Goal: Book appointment/travel/reservation

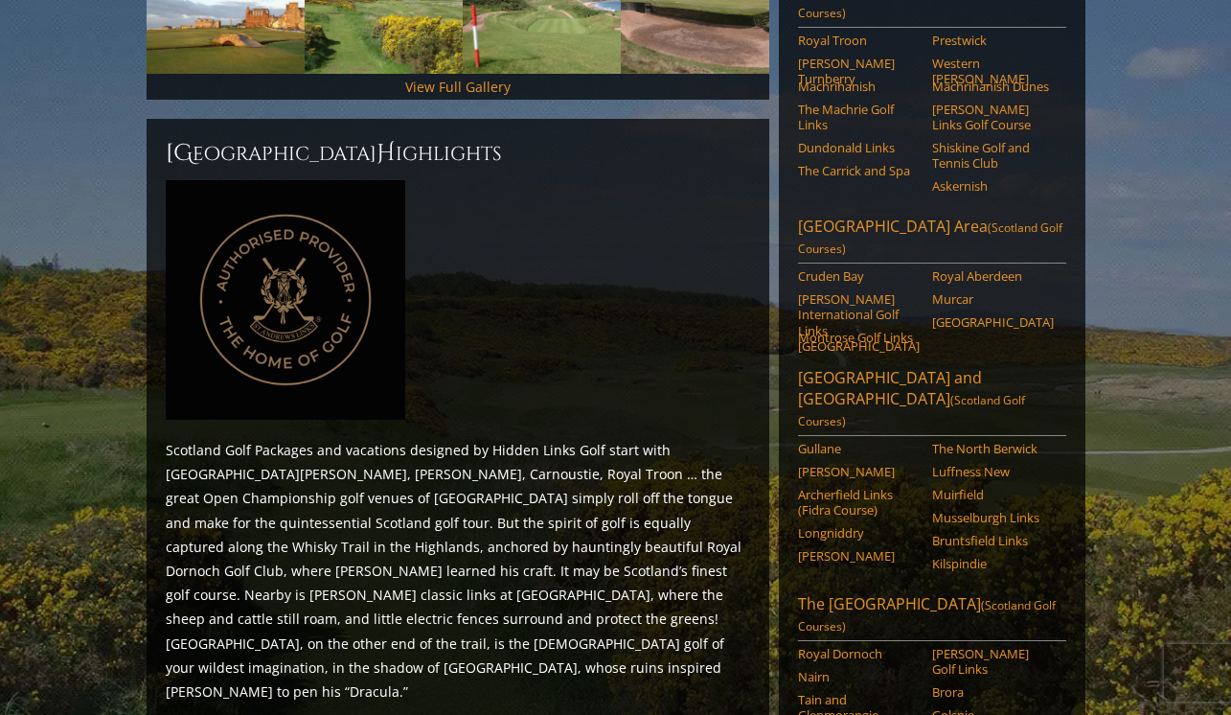
scroll to position [1069, 0]
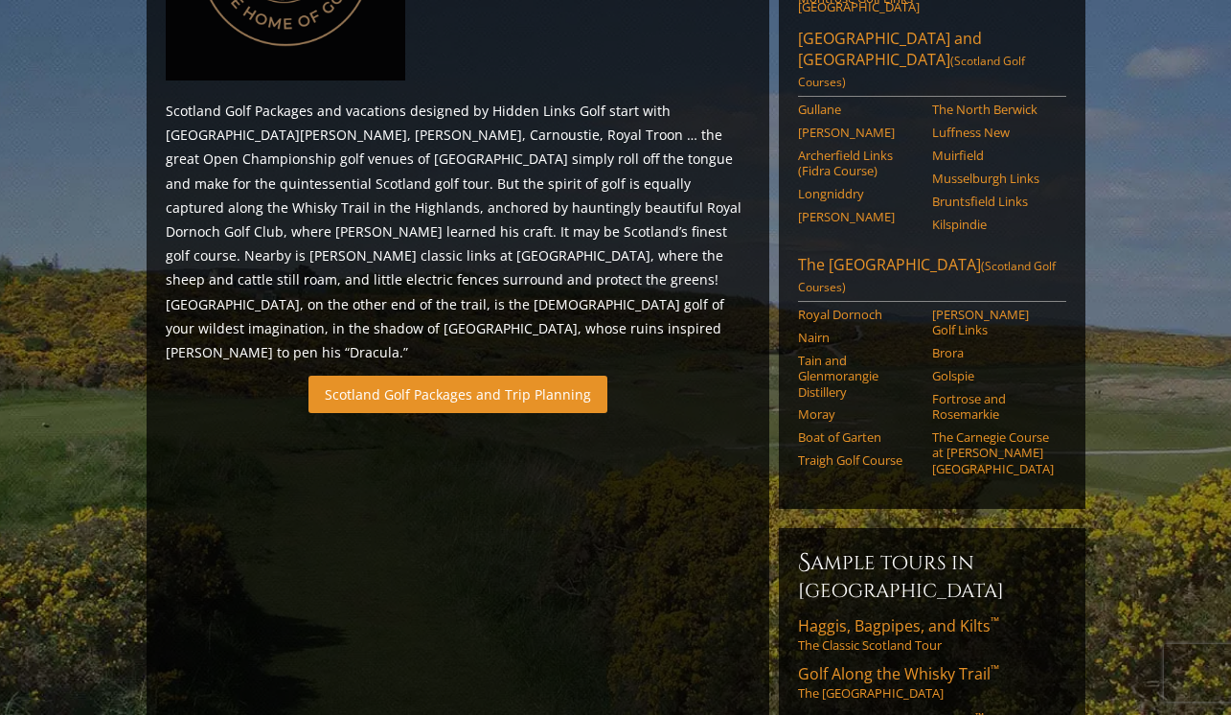
click at [488, 376] on link "Scotland Golf Packages and Trip Planning" at bounding box center [458, 394] width 299 height 37
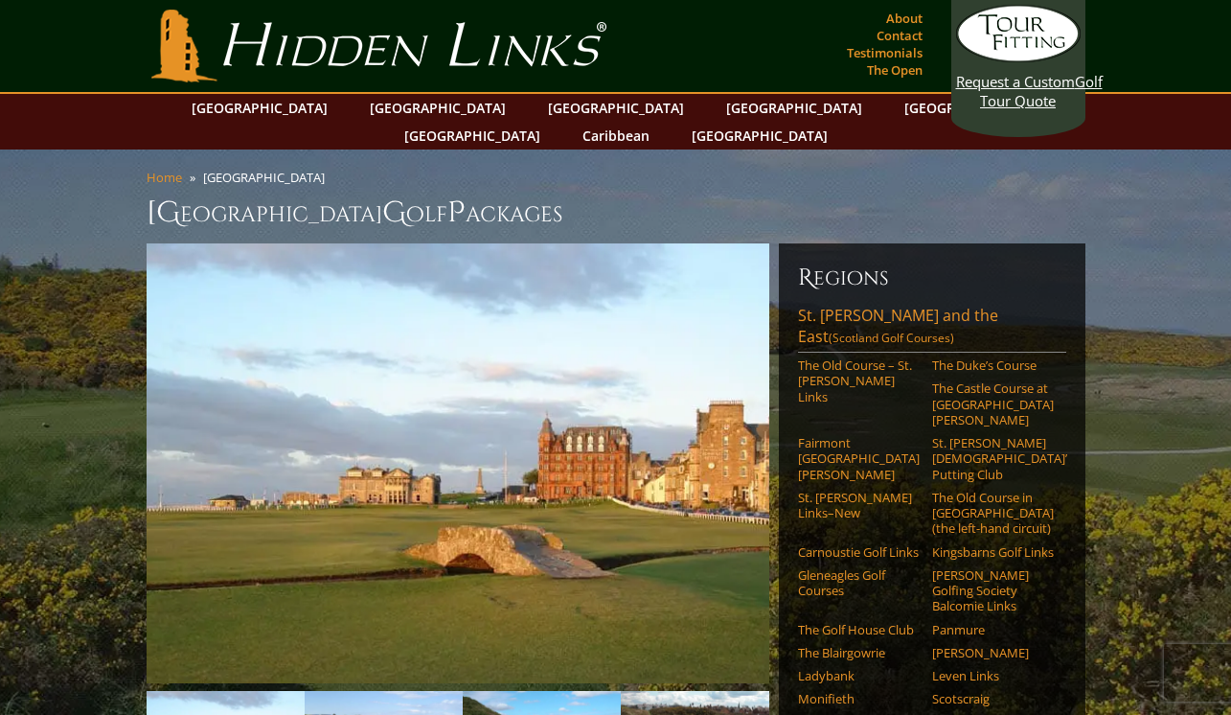
click at [482, 243] on img at bounding box center [458, 463] width 623 height 440
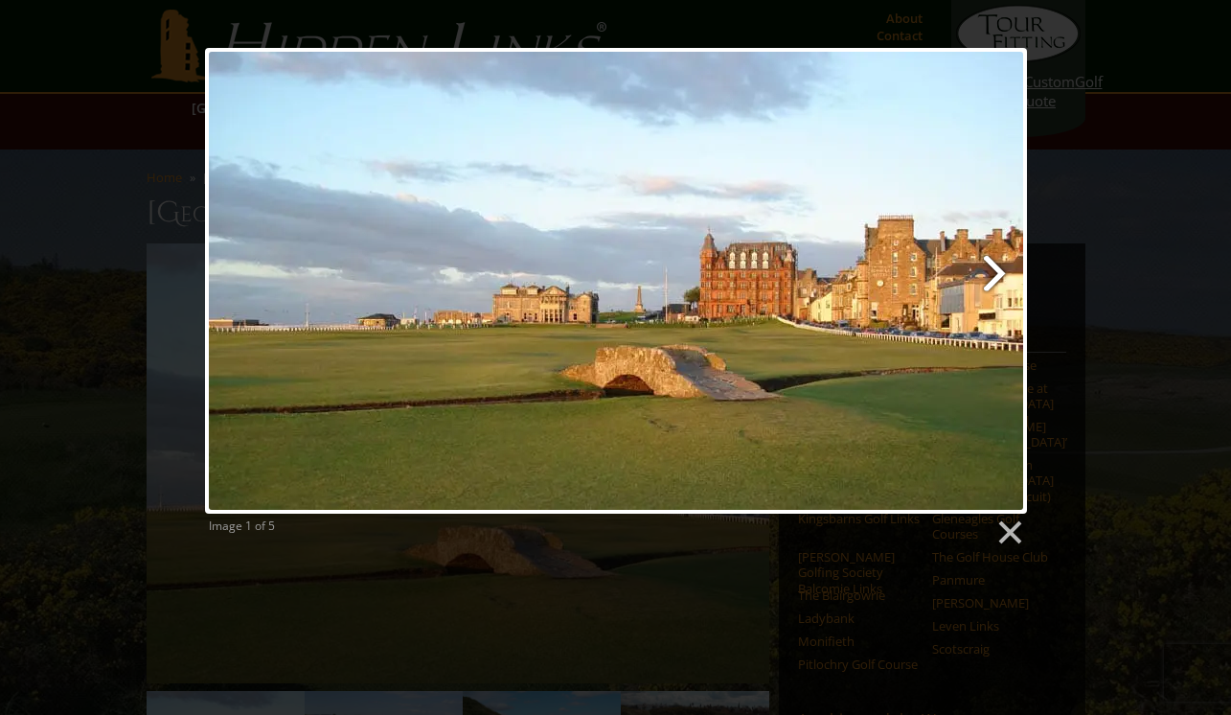
click at [992, 268] on link at bounding box center [763, 281] width 526 height 466
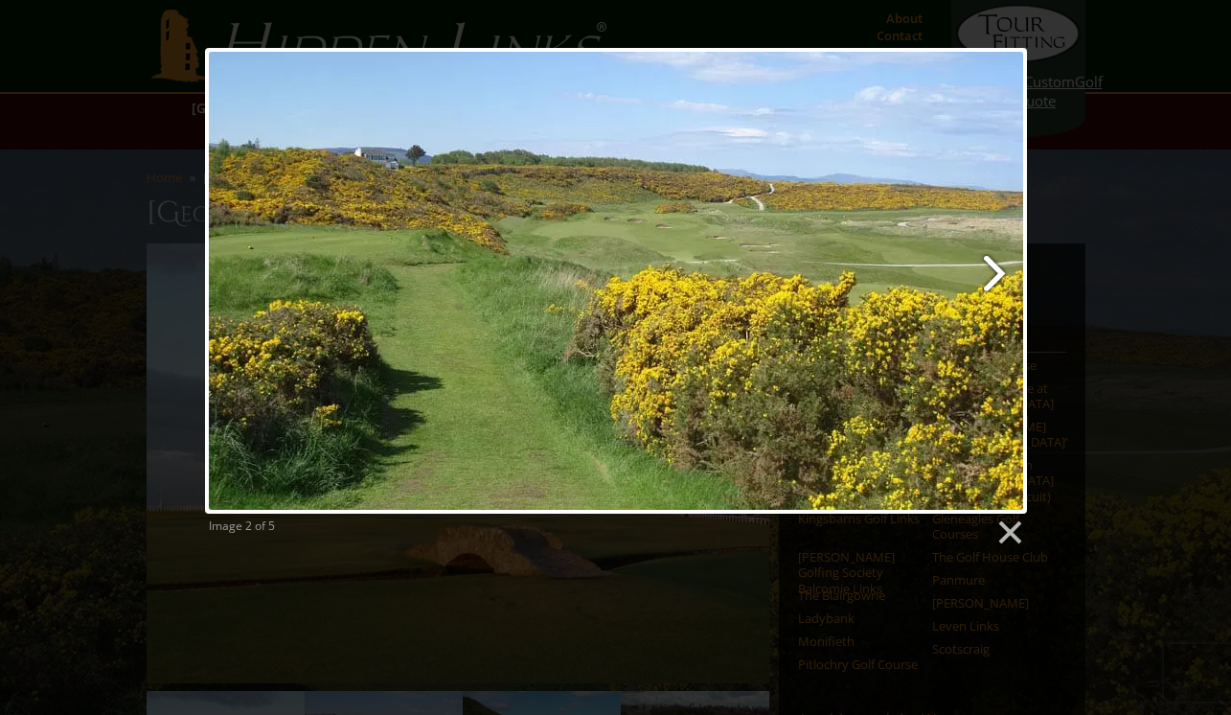
click at [992, 268] on link at bounding box center [763, 281] width 526 height 466
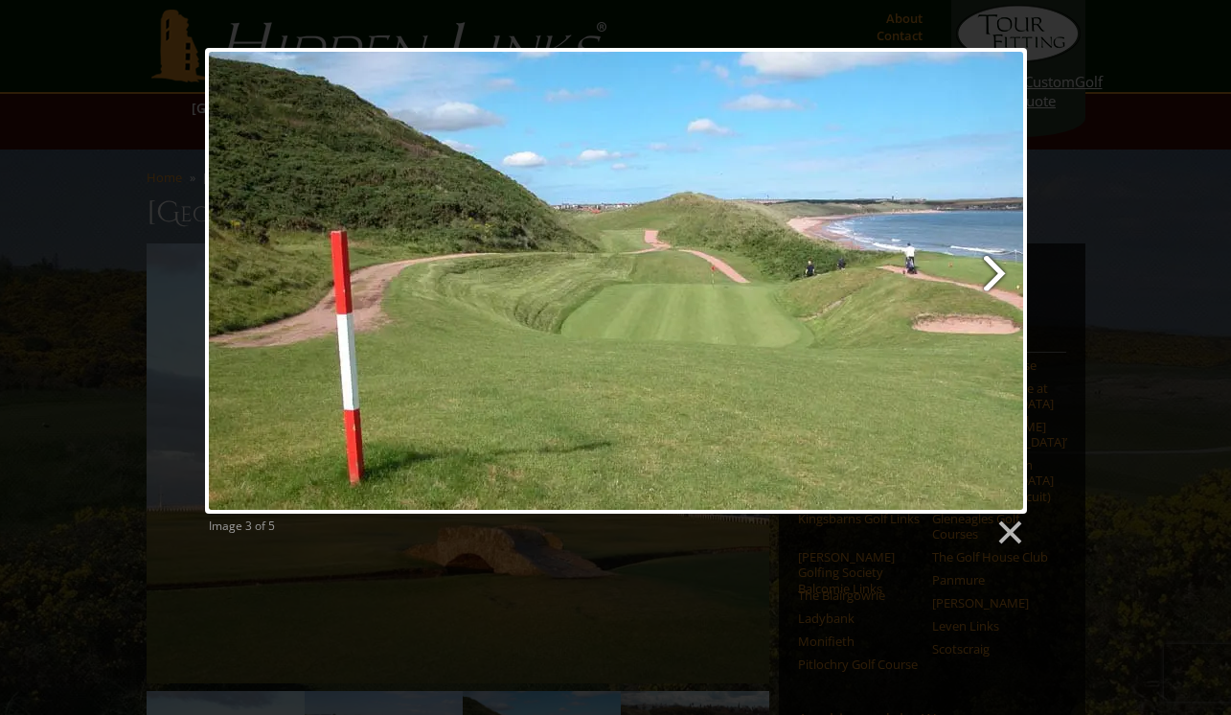
click at [992, 268] on link at bounding box center [763, 281] width 526 height 466
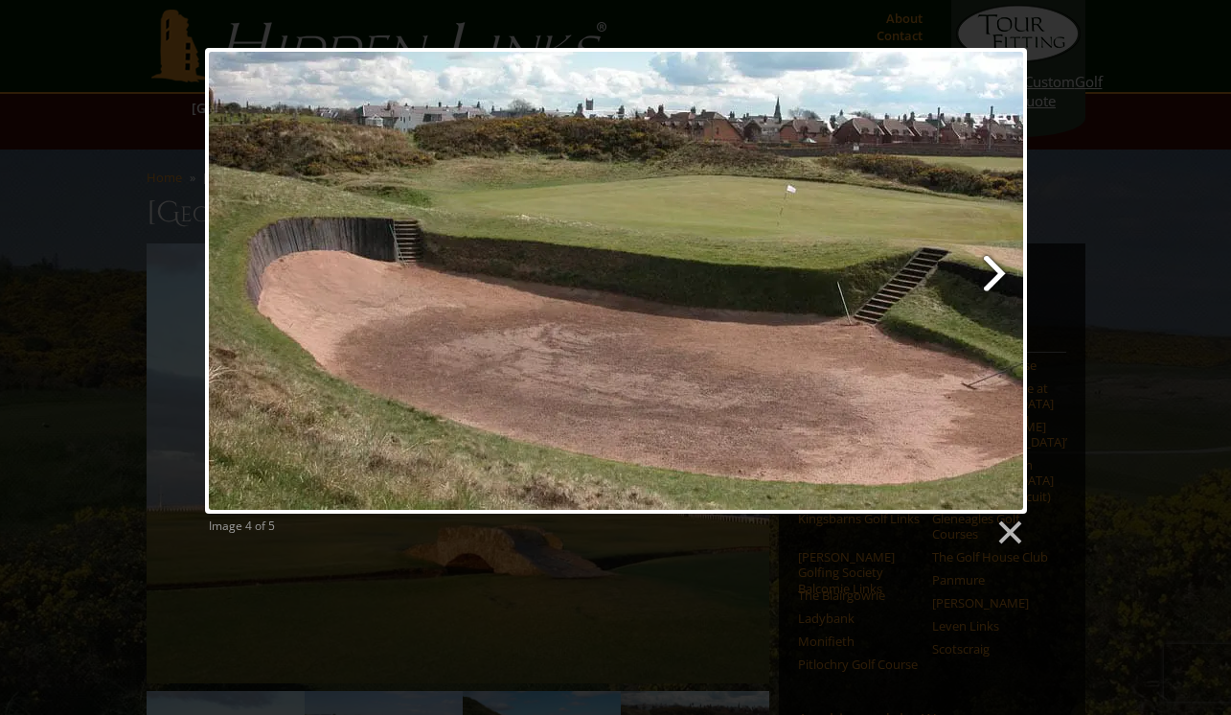
click at [992, 268] on link at bounding box center [763, 281] width 526 height 466
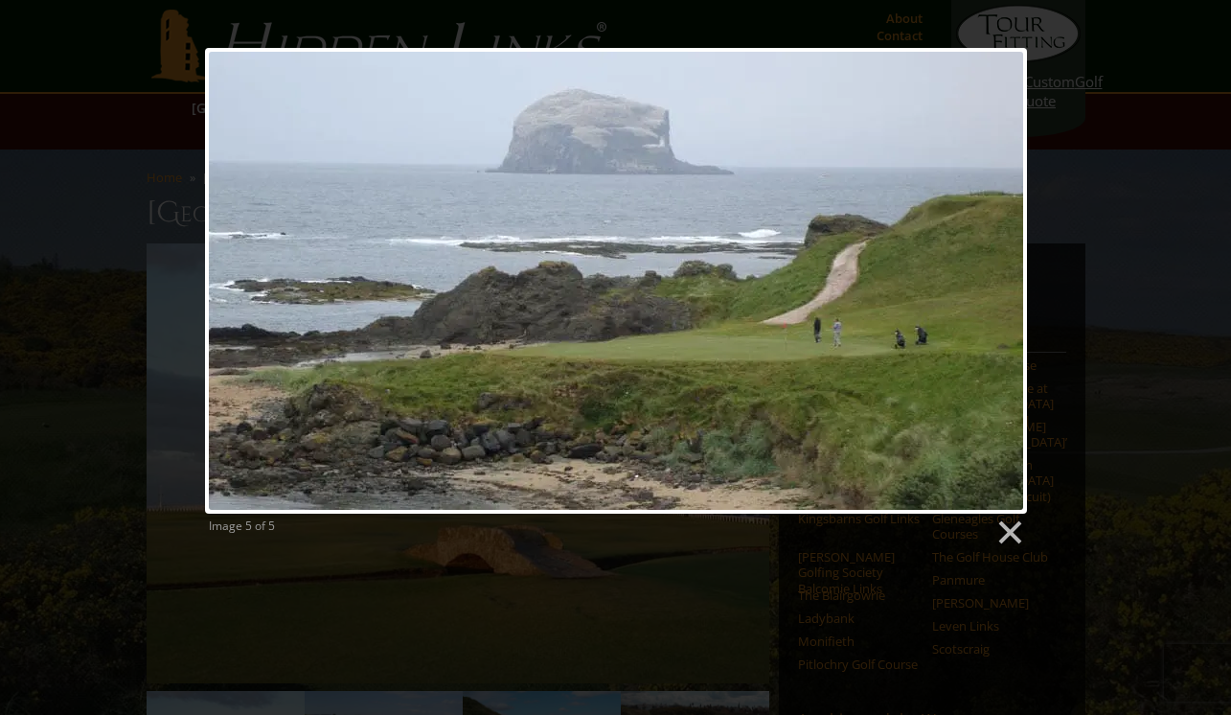
click at [992, 268] on div at bounding box center [616, 281] width 822 height 466
click at [1010, 536] on link at bounding box center [1009, 532] width 29 height 29
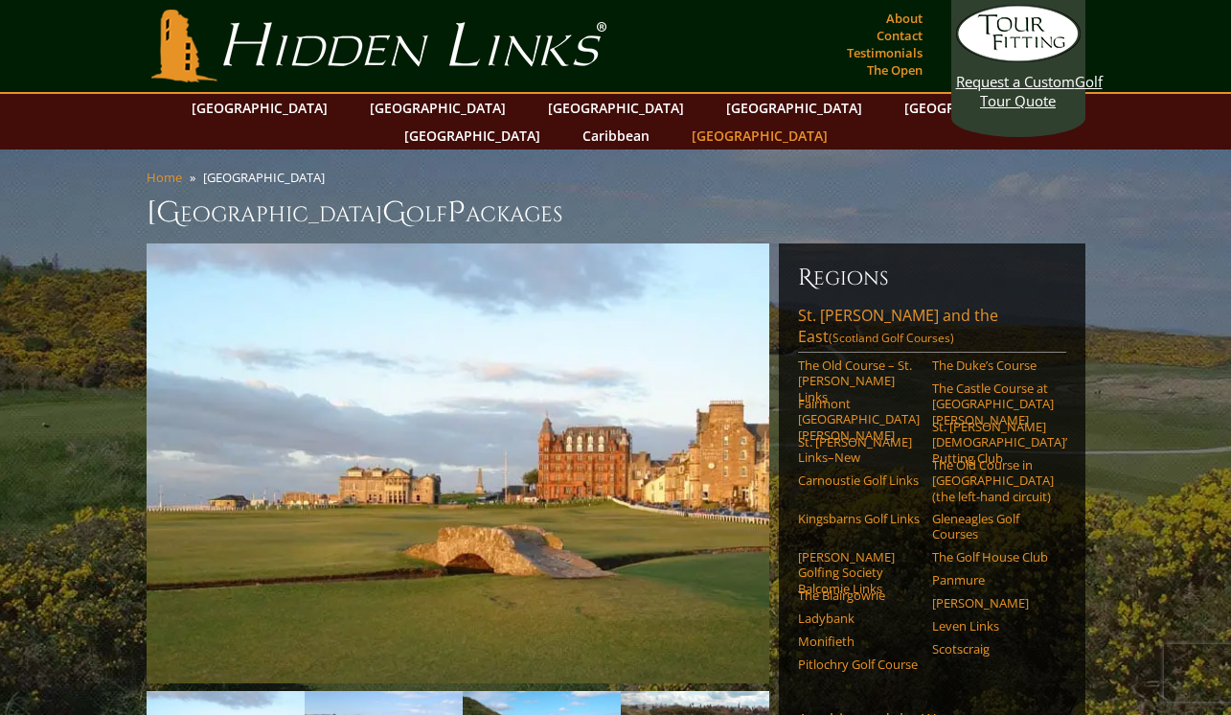
click at [838, 122] on link "[GEOGRAPHIC_DATA]" at bounding box center [759, 136] width 155 height 28
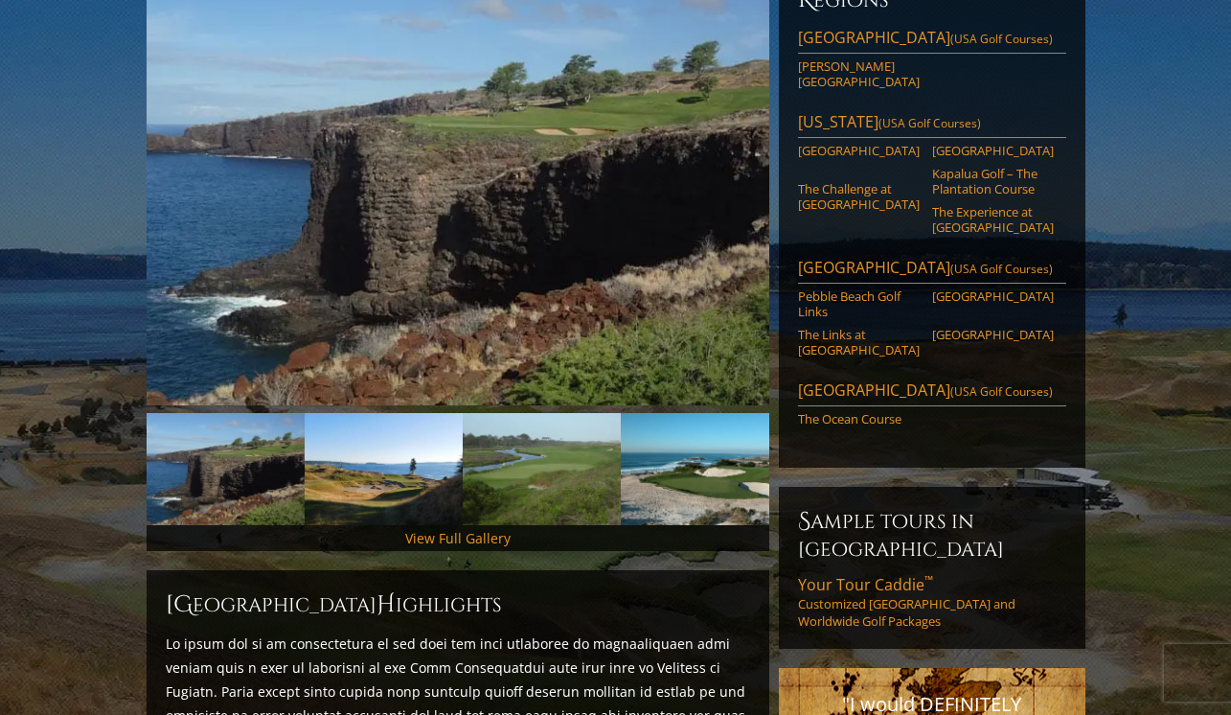
scroll to position [229, 0]
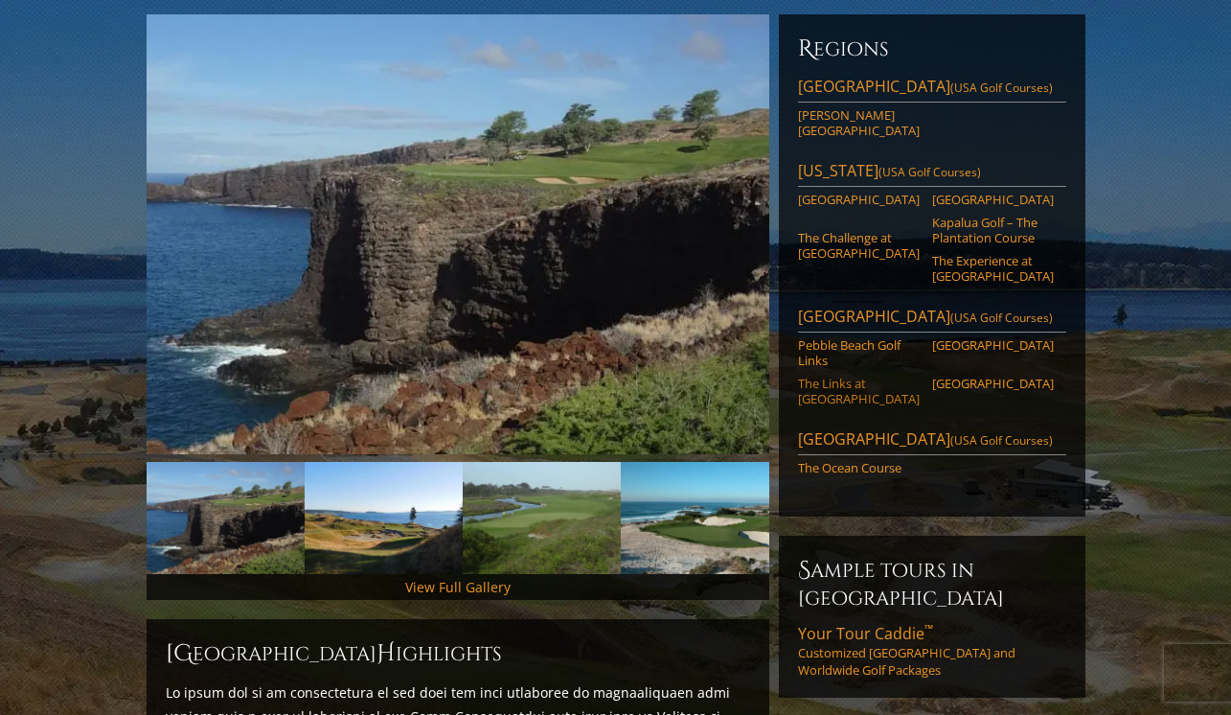
click at [859, 376] on link "The Links at [GEOGRAPHIC_DATA]" at bounding box center [859, 392] width 122 height 32
